Goal: Information Seeking & Learning: Understand process/instructions

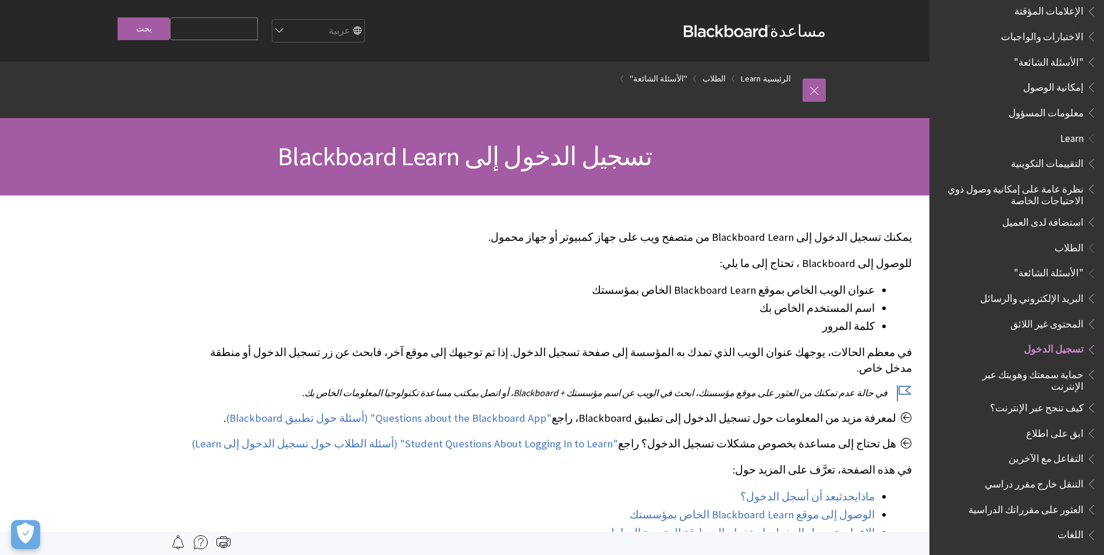
scroll to position [711, 0]
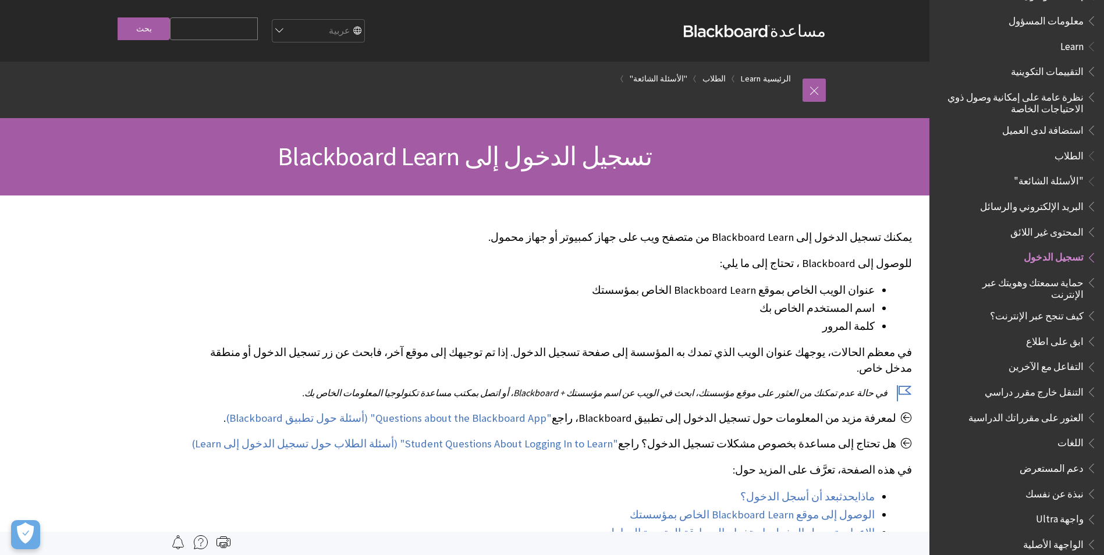
click at [1061, 249] on span "تسجيل الدخول" at bounding box center [1053, 256] width 60 height 16
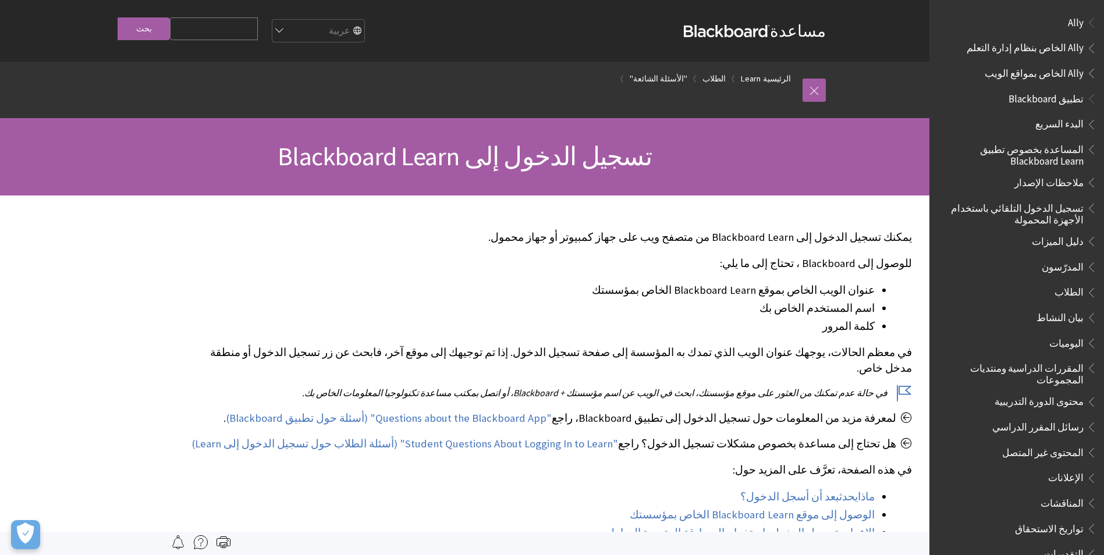
scroll to position [885, 0]
click at [1066, 371] on span "المقررات الدراسية ومنتديات المجموعات" at bounding box center [1013, 371] width 140 height 27
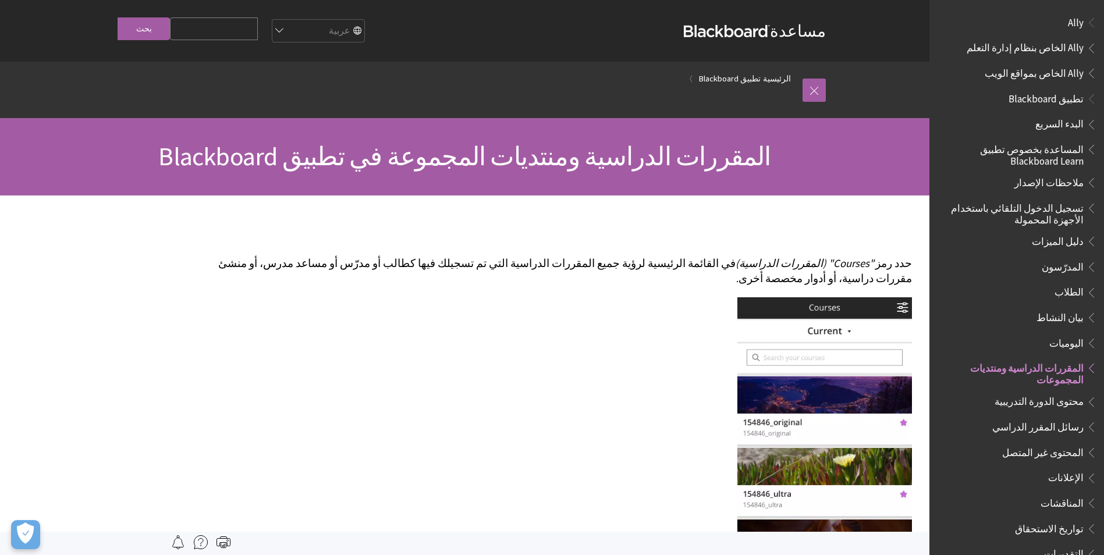
scroll to position [341, 0]
